Goal: Task Accomplishment & Management: Complete application form

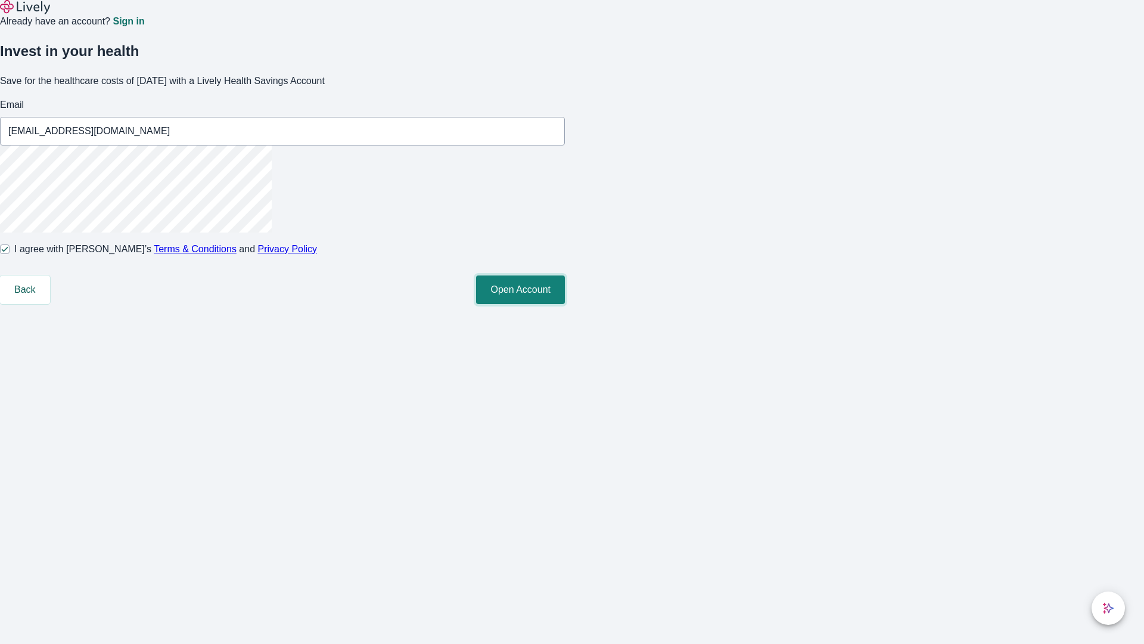
click at [565, 304] on button "Open Account" at bounding box center [520, 289] width 89 height 29
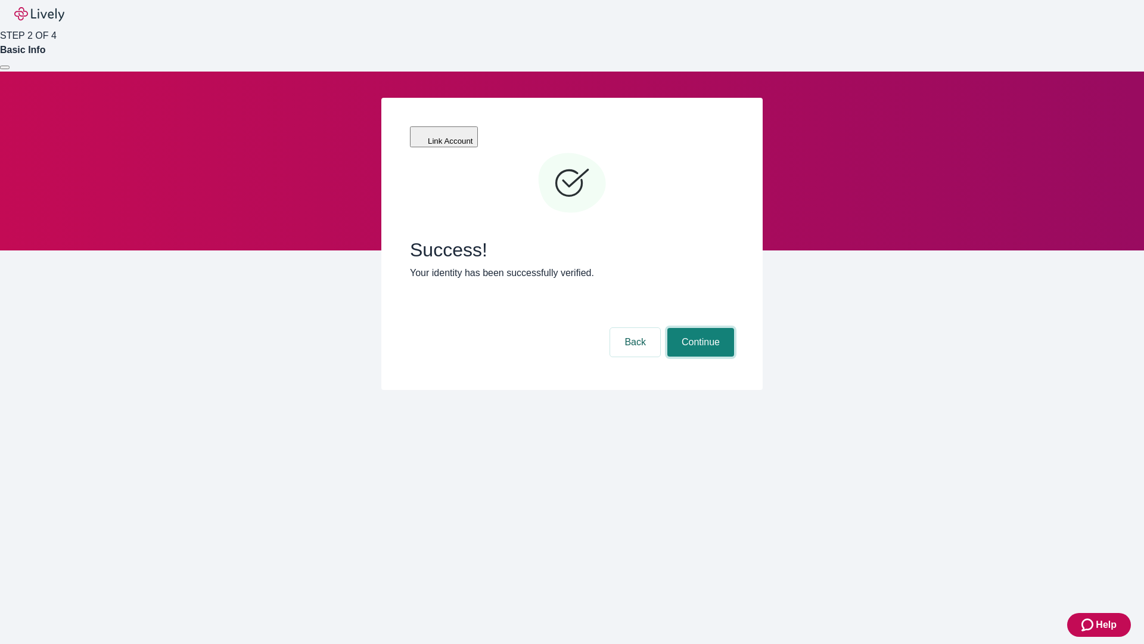
click at [699, 328] on button "Continue" at bounding box center [700, 342] width 67 height 29
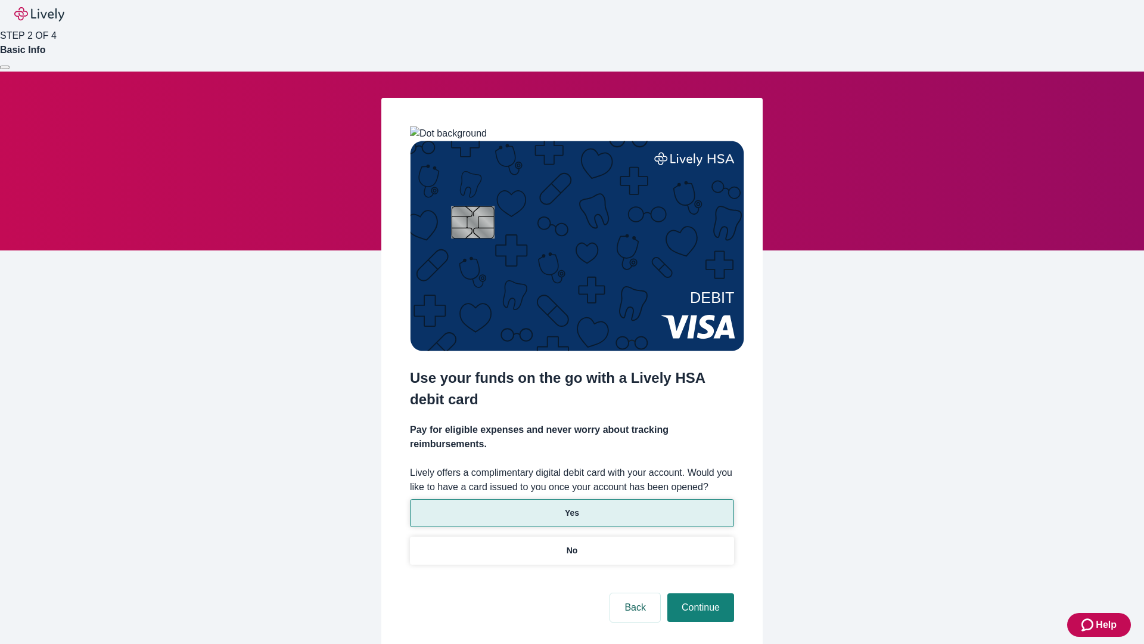
click at [572, 507] on p "Yes" at bounding box center [572, 513] width 14 height 13
click at [699, 593] on button "Continue" at bounding box center [700, 607] width 67 height 29
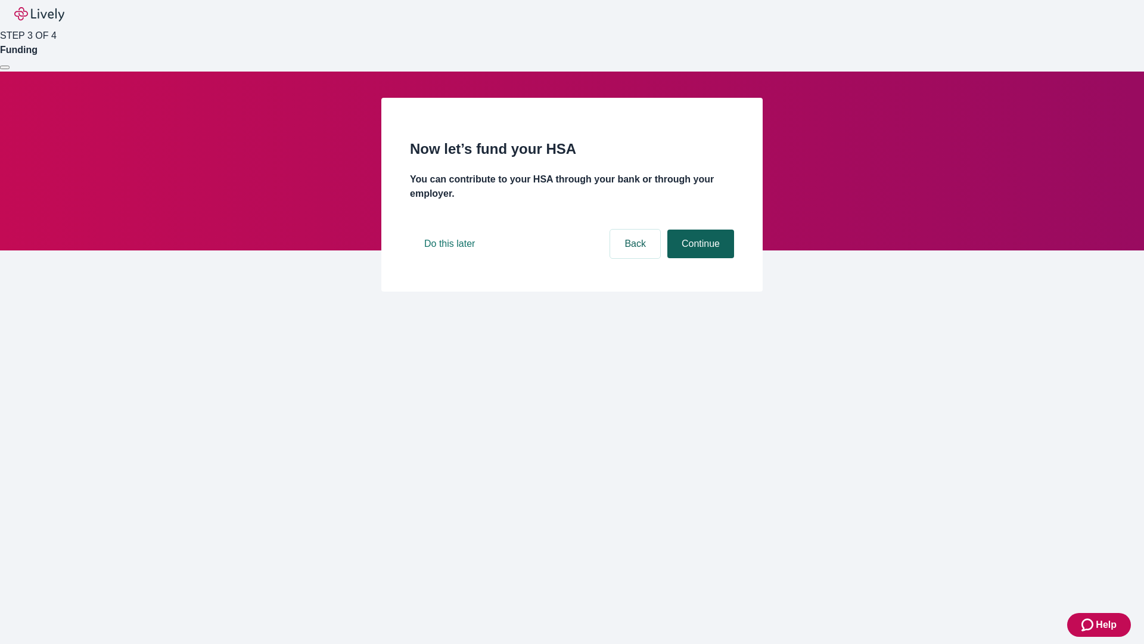
click at [699, 258] on button "Continue" at bounding box center [700, 243] width 67 height 29
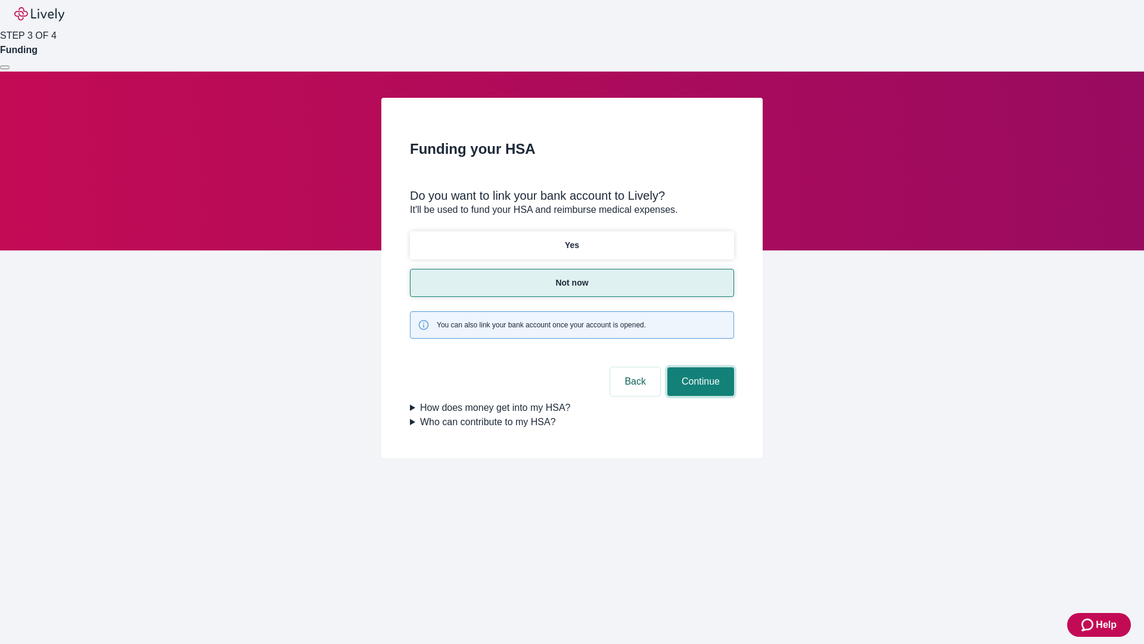
click at [699, 367] on button "Continue" at bounding box center [700, 381] width 67 height 29
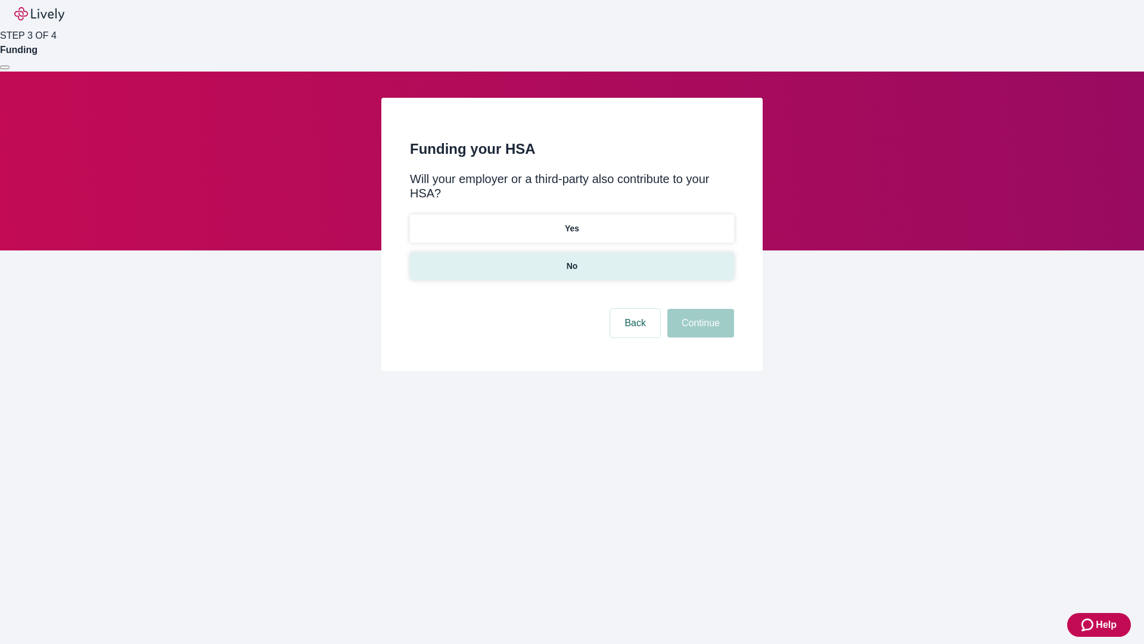
click at [572, 260] on p "No" at bounding box center [572, 266] width 11 height 13
click at [699, 309] on button "Continue" at bounding box center [700, 323] width 67 height 29
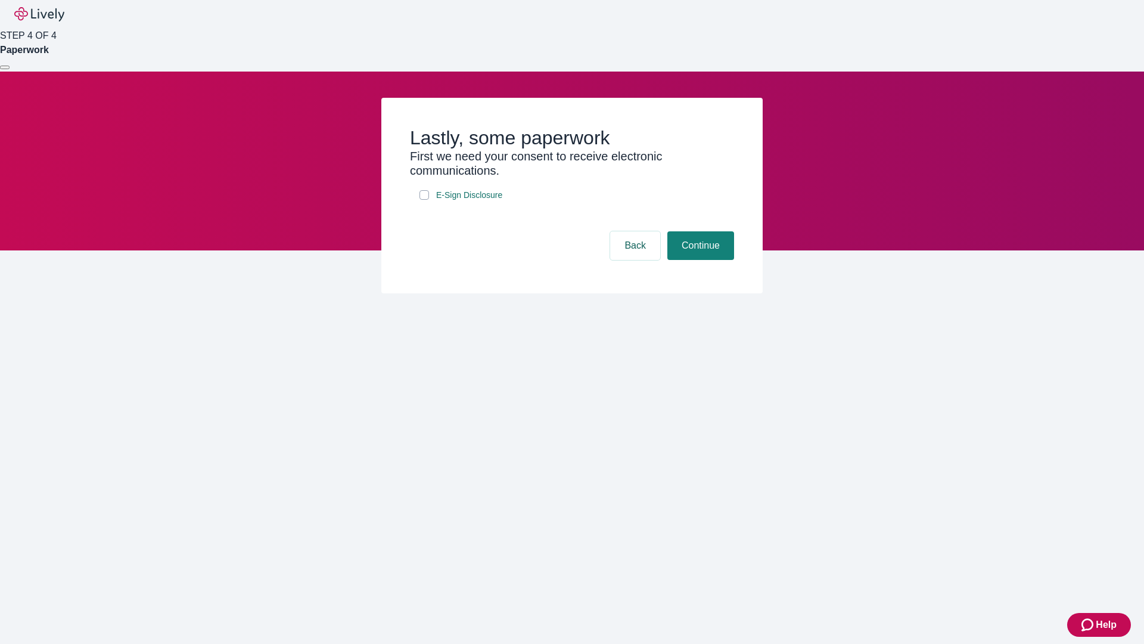
click at [424, 200] on input "E-Sign Disclosure" at bounding box center [425, 195] width 10 height 10
checkbox input "true"
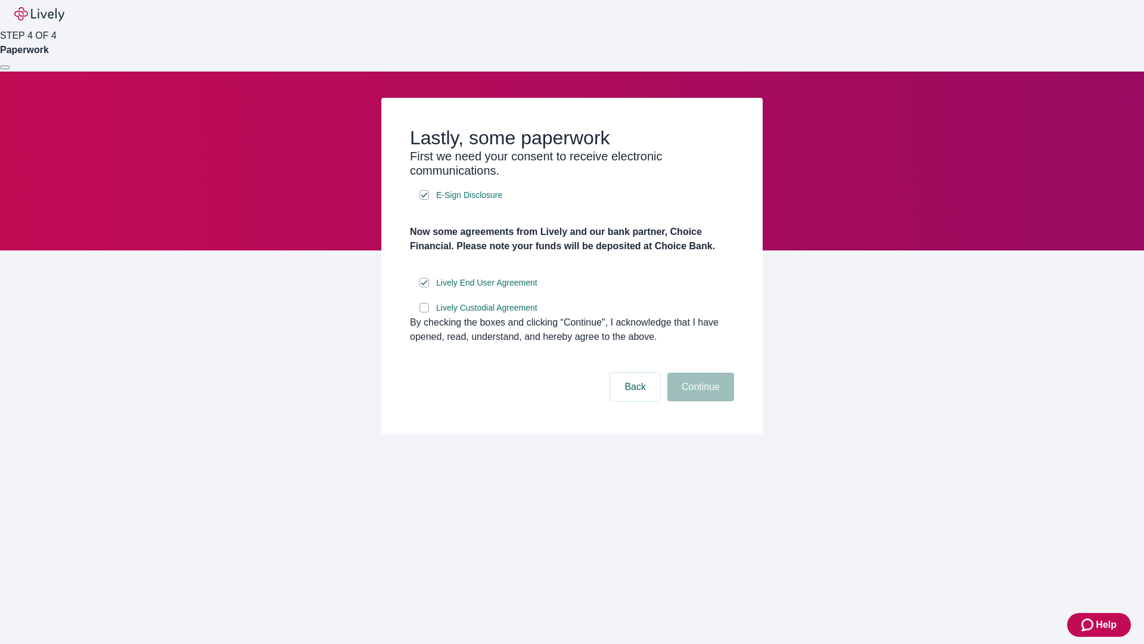
click at [424, 312] on input "Lively Custodial Agreement" at bounding box center [425, 308] width 10 height 10
checkbox input "true"
click at [699, 401] on button "Continue" at bounding box center [700, 386] width 67 height 29
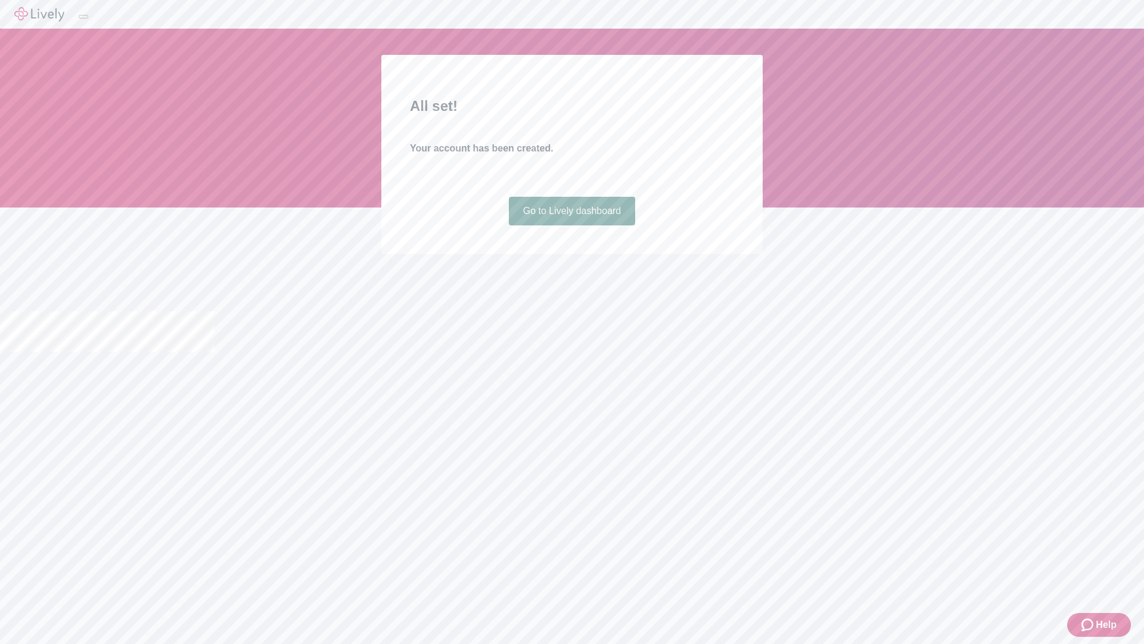
click at [572, 225] on link "Go to Lively dashboard" at bounding box center [572, 211] width 127 height 29
